Goal: Find specific page/section: Find specific page/section

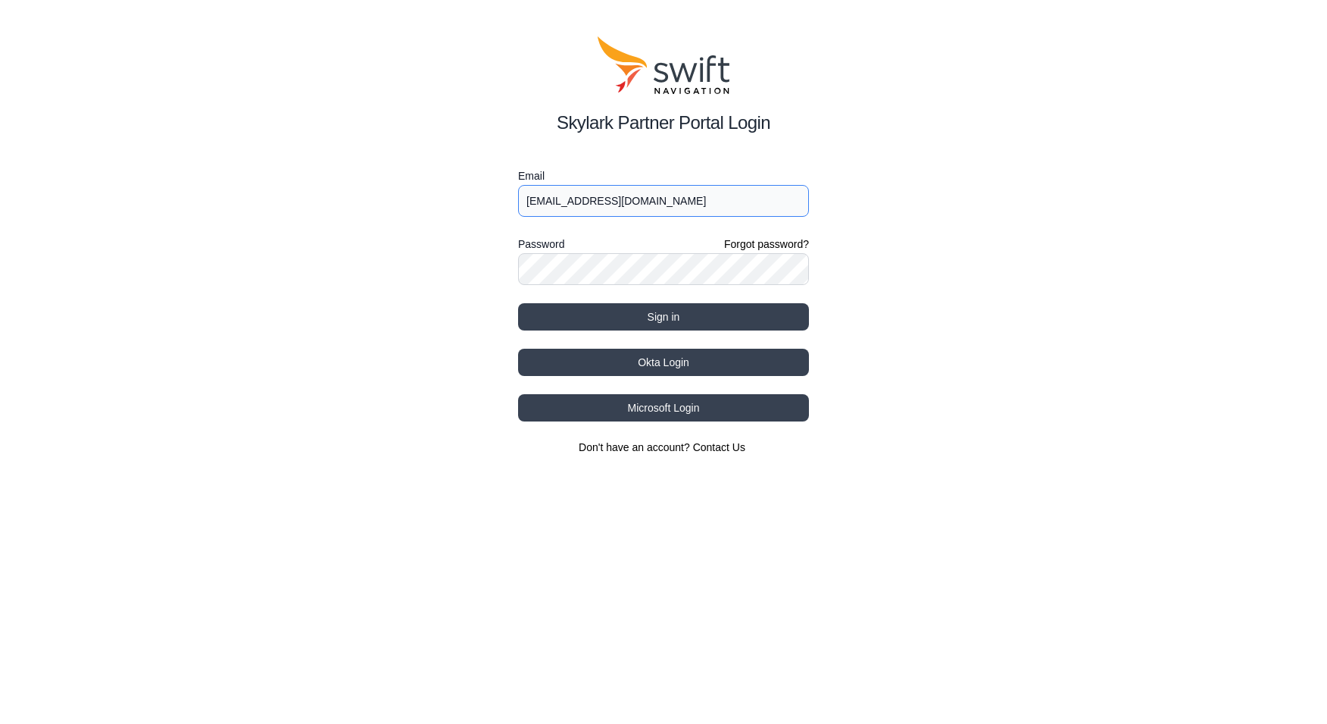
type input "jwhite@swift-nav.com"
click at [669, 319] on button "Sign in" at bounding box center [663, 316] width 291 height 27
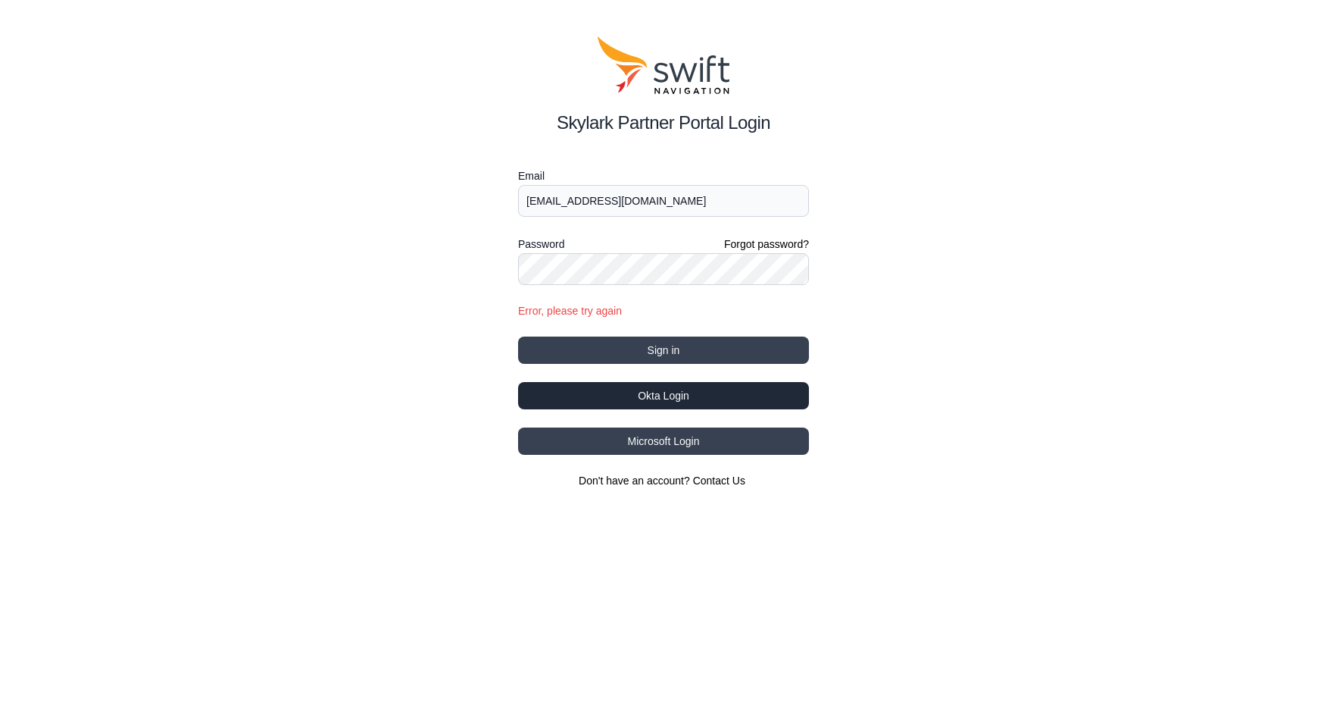
click at [671, 399] on button "Okta Login" at bounding box center [663, 395] width 291 height 27
click at [646, 394] on button "Okta Login" at bounding box center [663, 395] width 291 height 27
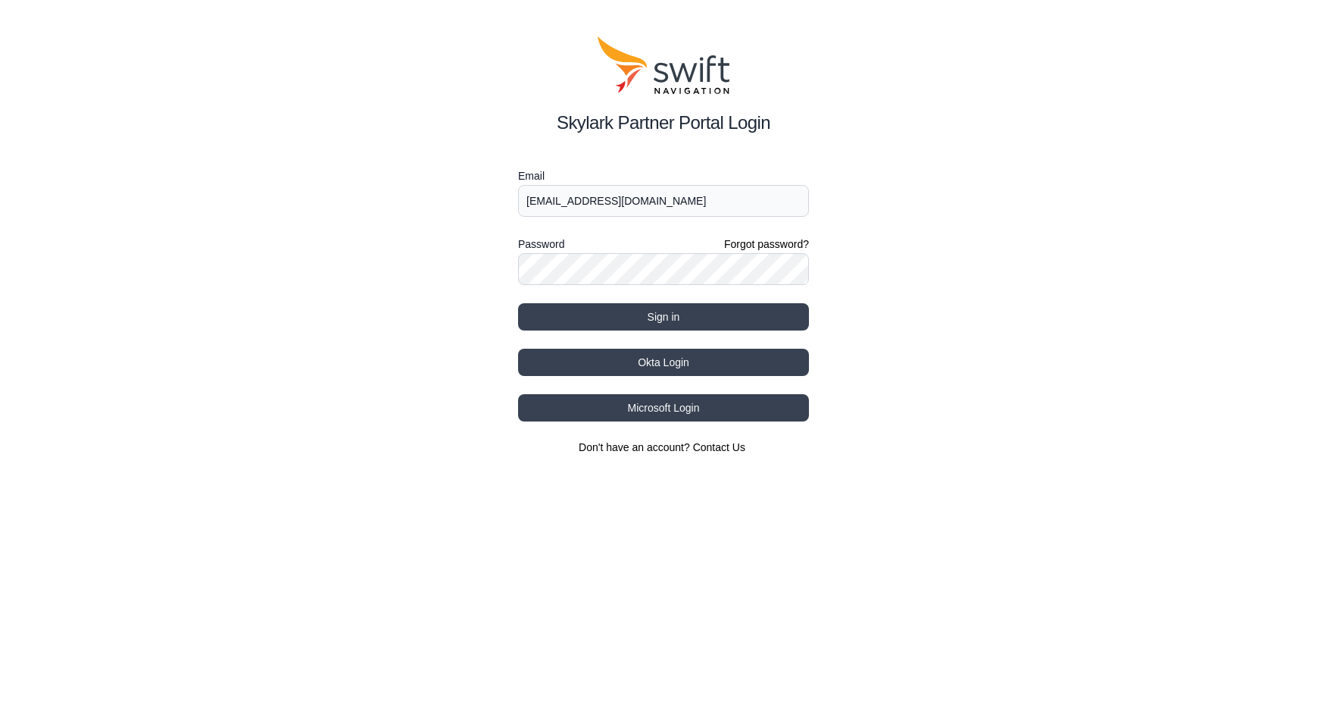
type input "jwhite@swift-nav.com"
click at [653, 363] on button "Okta Login" at bounding box center [663, 362] width 291 height 27
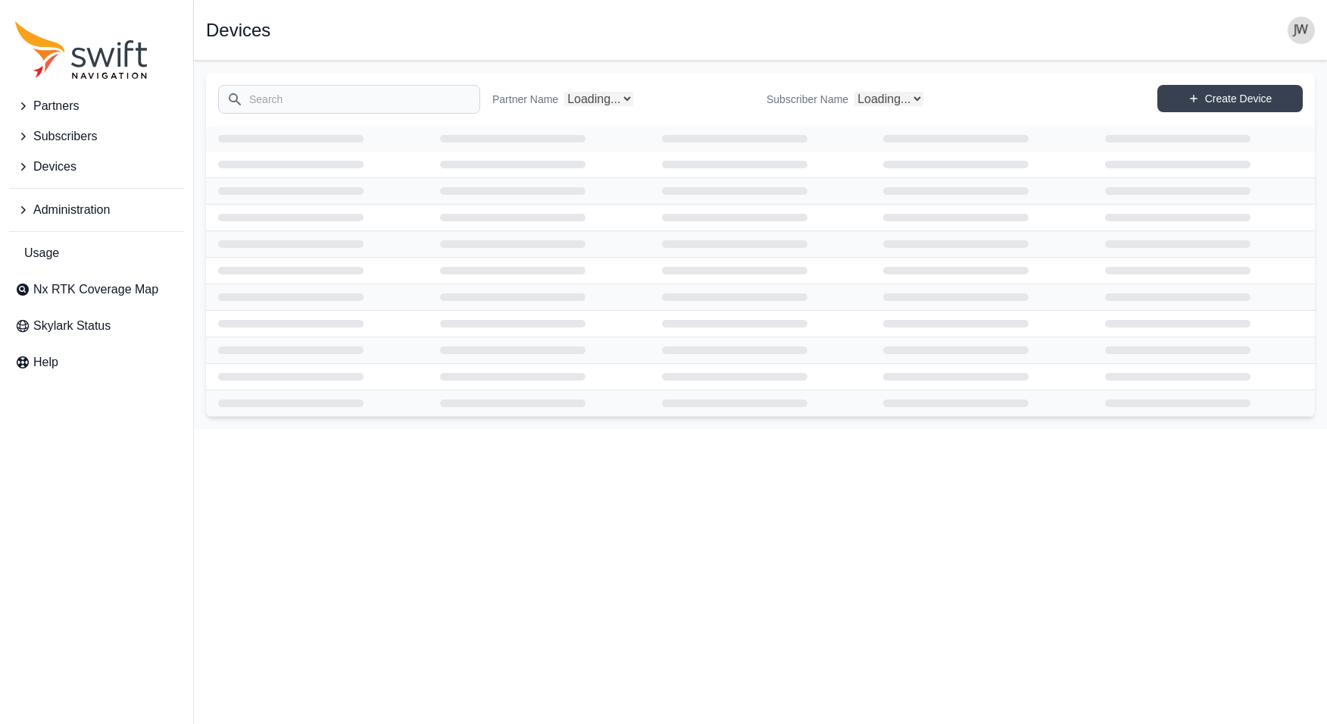
select select "Subscriber"
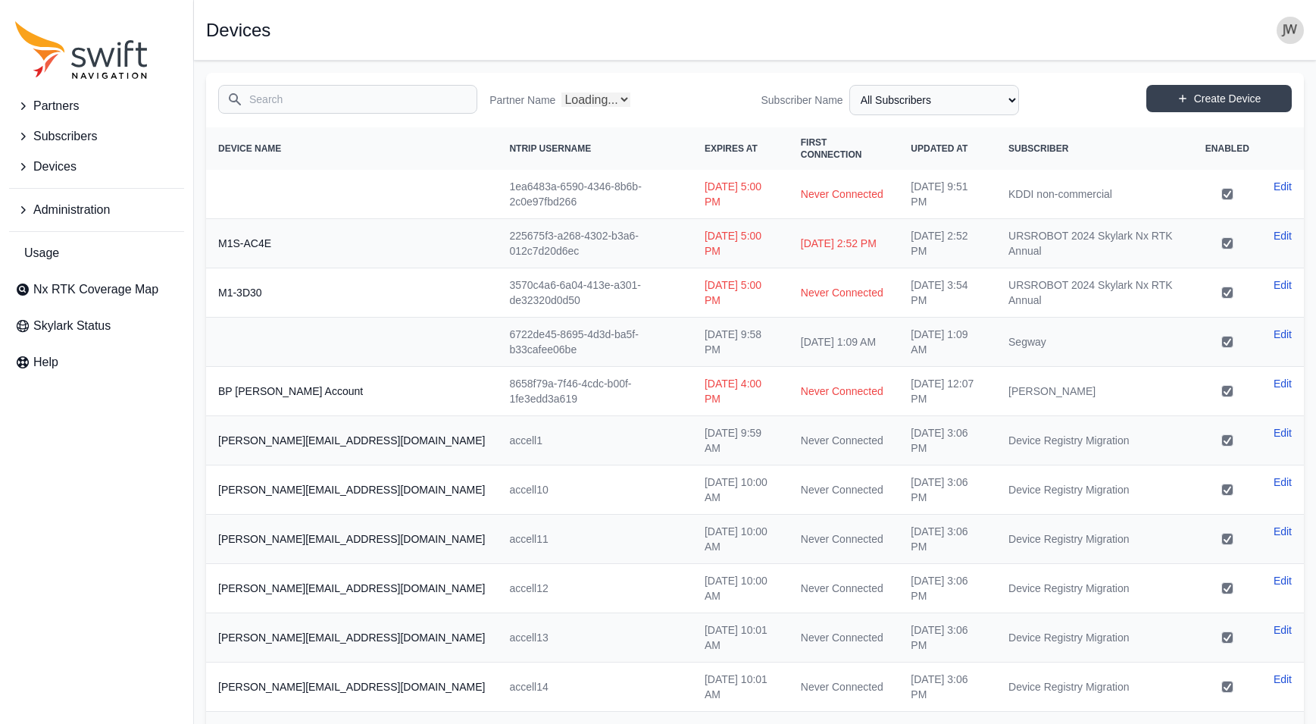
select select "Partner Name"
click at [58, 295] on span "Nx RTK Coverage Map" at bounding box center [95, 289] width 125 height 18
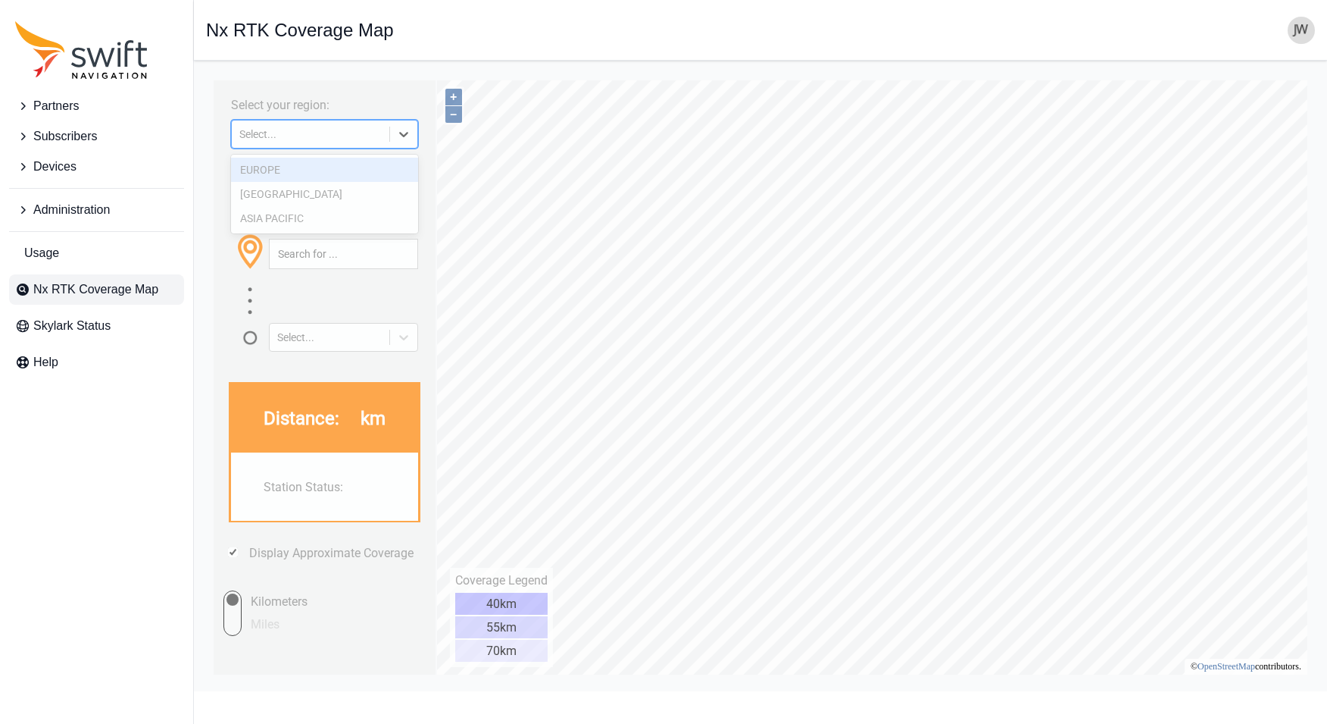
click at [402, 130] on icon at bounding box center [403, 134] width 15 height 15
click at [342, 188] on div "[GEOGRAPHIC_DATA]" at bounding box center [324, 194] width 187 height 24
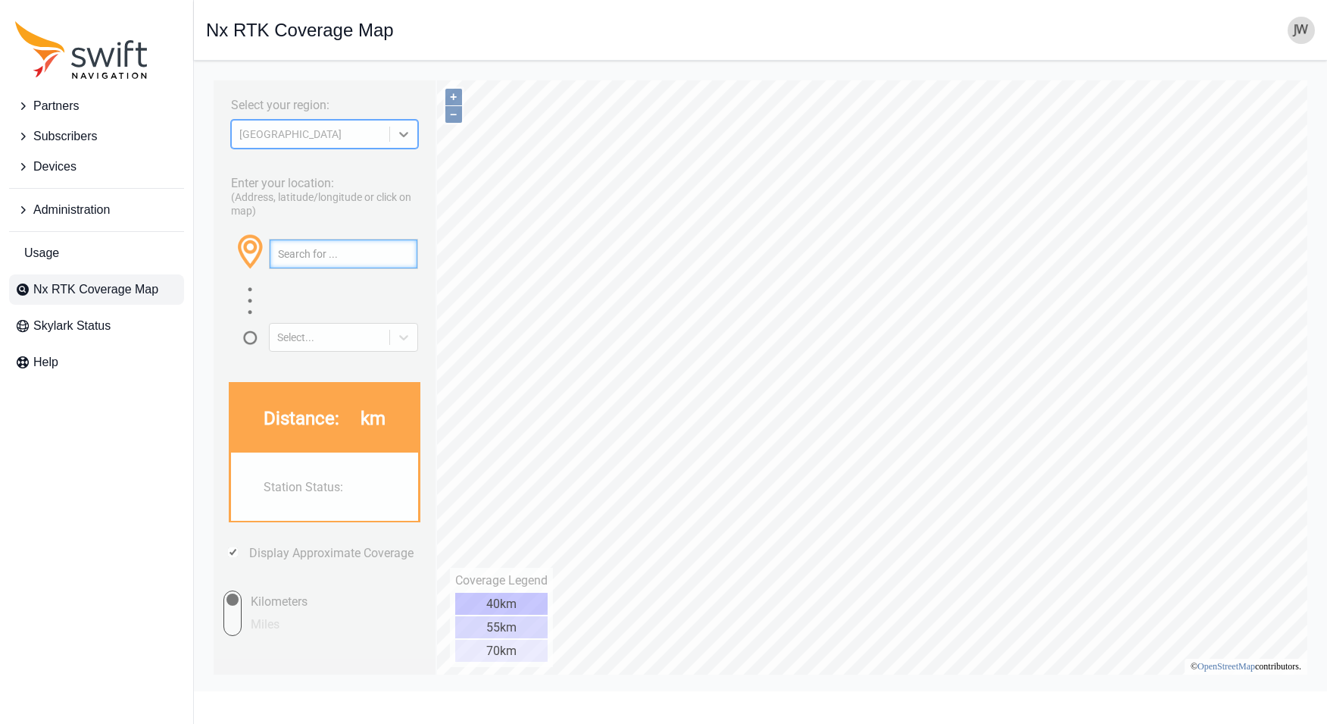
click at [321, 254] on input "text" at bounding box center [344, 253] width 148 height 29
type input "[US_STATE]"
click at [404, 255] on button "button" at bounding box center [404, 253] width 25 height 29
